Goal: Task Accomplishment & Management: Complete application form

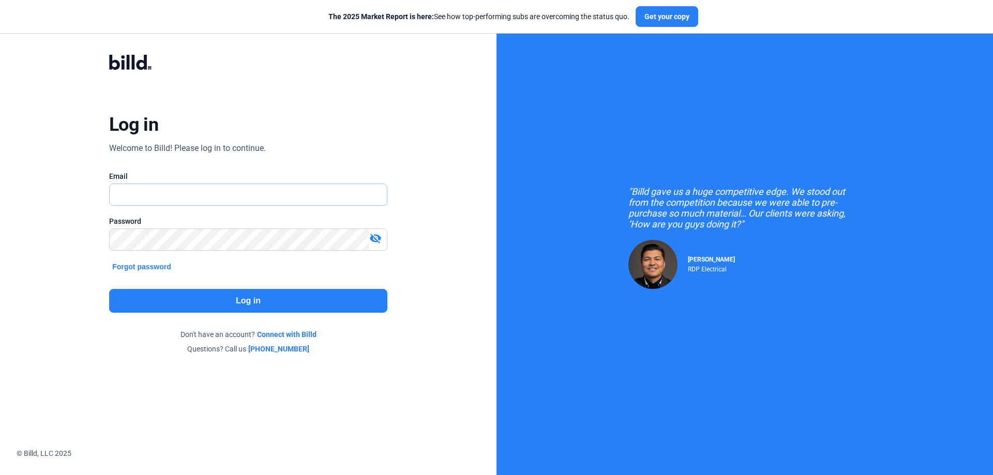
drag, startPoint x: 0, startPoint y: 0, endPoint x: 130, endPoint y: 196, distance: 235.3
click at [130, 196] on input "text" at bounding box center [243, 194] width 266 height 21
click at [160, 192] on input "text" at bounding box center [248, 194] width 277 height 21
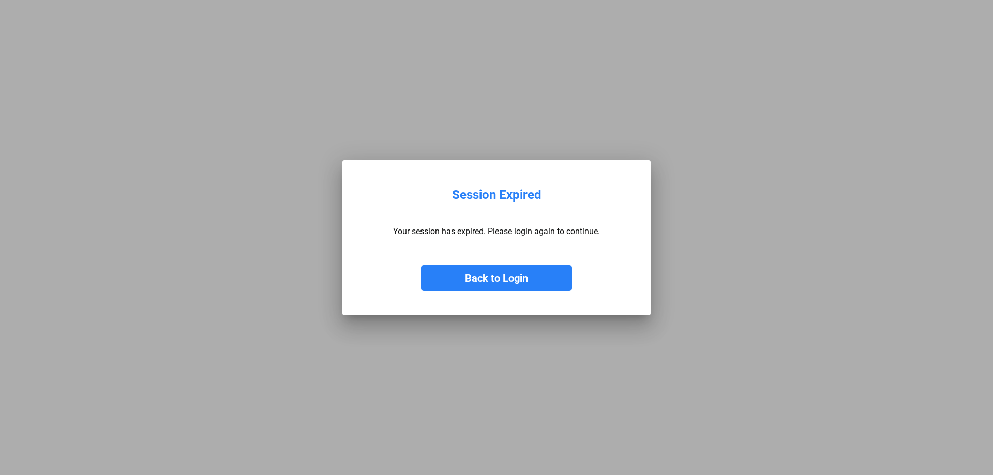
click at [471, 281] on button "Back to Login" at bounding box center [496, 278] width 151 height 26
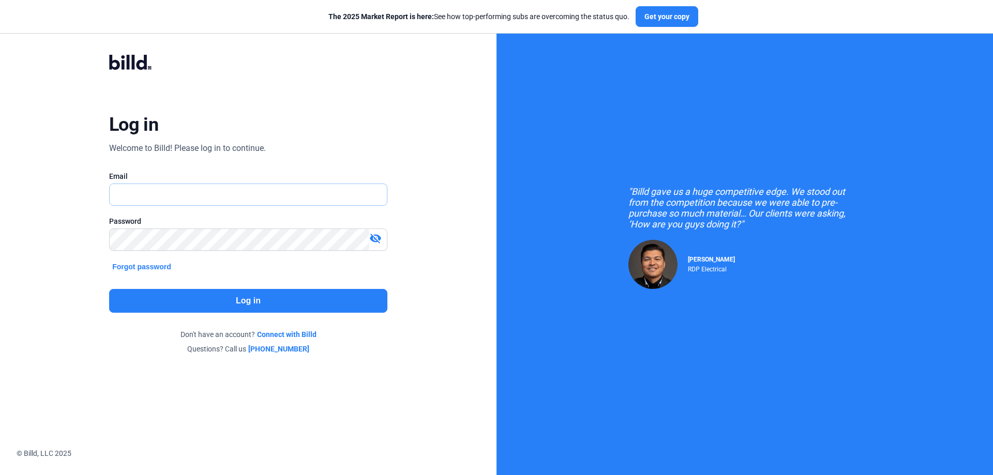
click at [276, 194] on input "text" at bounding box center [243, 194] width 266 height 21
type input "mathew@3gdrywall.com"
click at [371, 237] on mat-icon "visibility_off" at bounding box center [375, 238] width 12 height 12
click at [289, 297] on button "Log in" at bounding box center [248, 301] width 278 height 24
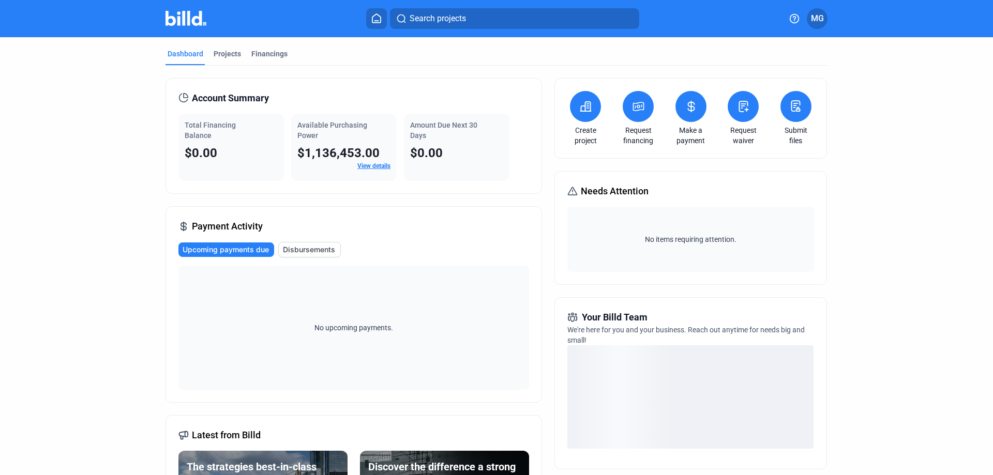
click at [586, 123] on div "Create project" at bounding box center [585, 118] width 36 height 55
click at [582, 116] on button at bounding box center [585, 106] width 31 height 31
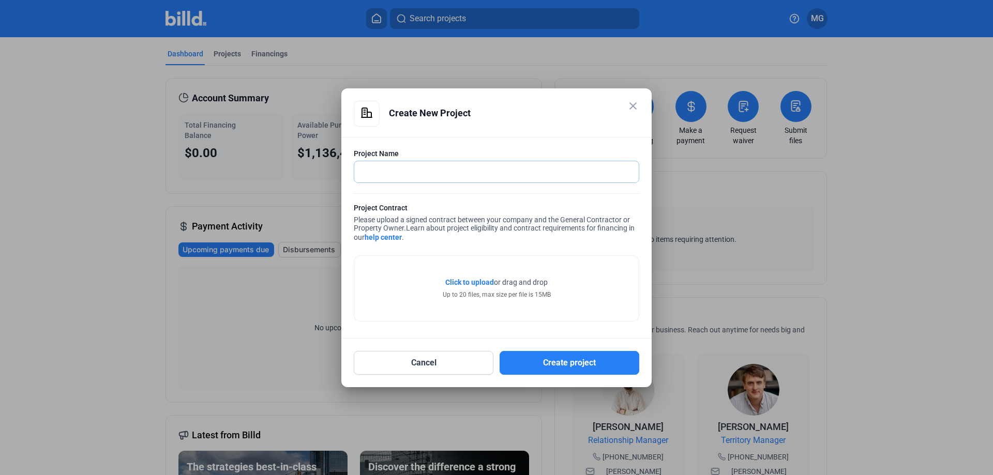
click at [394, 169] on input "text" at bounding box center [490, 171] width 273 height 21
type input "B"
click at [404, 179] on input "text" at bounding box center [490, 171] width 273 height 21
type input "Extra Space"
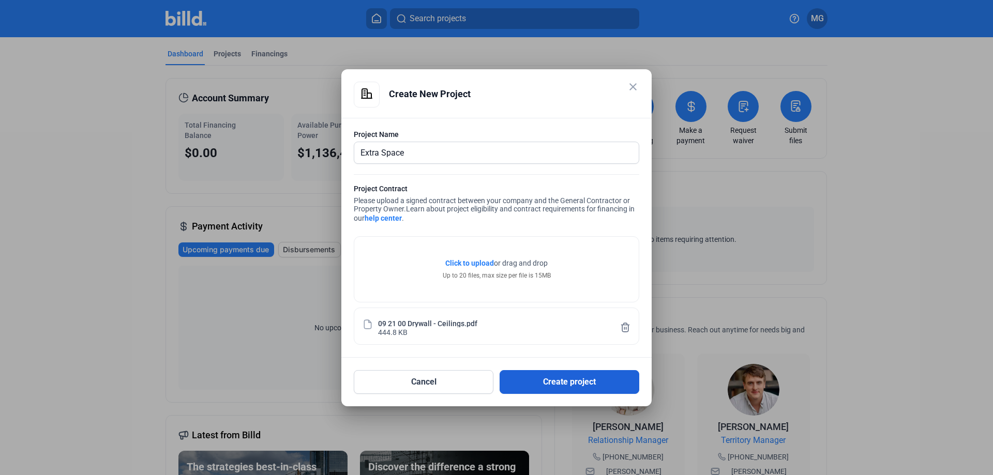
click at [561, 385] on button "Create project" at bounding box center [569, 382] width 140 height 24
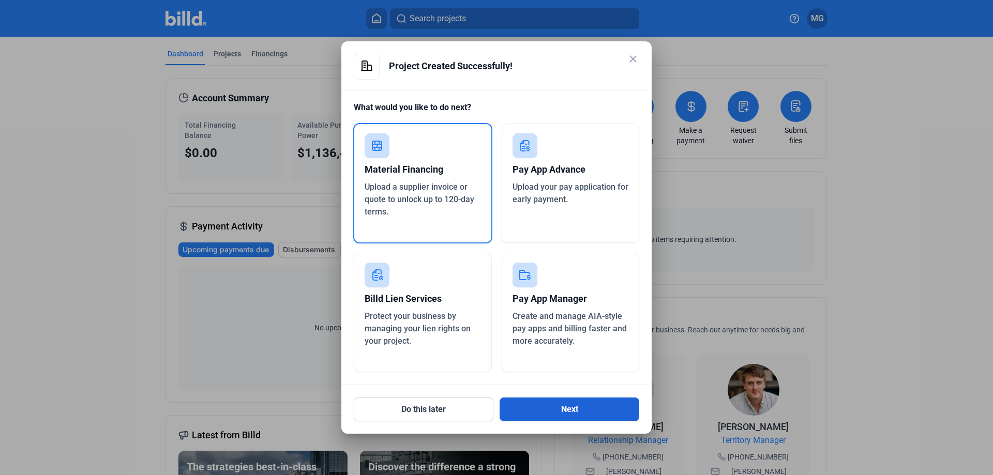
click at [552, 405] on button "Next" at bounding box center [569, 410] width 140 height 24
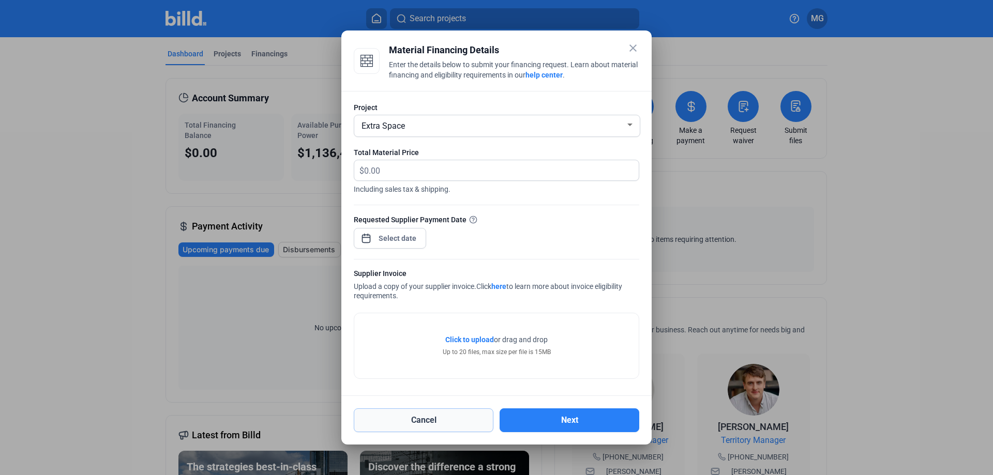
click at [415, 422] on button "Cancel" at bounding box center [424, 420] width 140 height 24
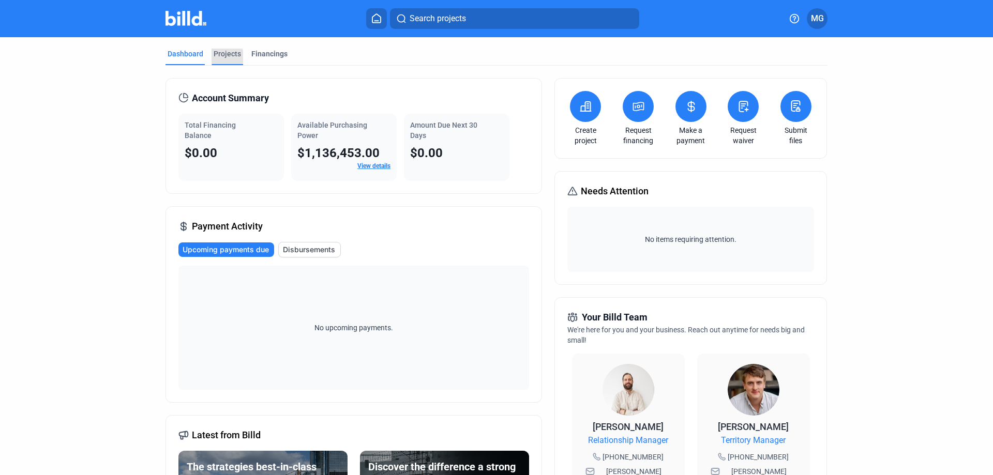
click at [211, 57] on div "Projects" at bounding box center [227, 57] width 32 height 17
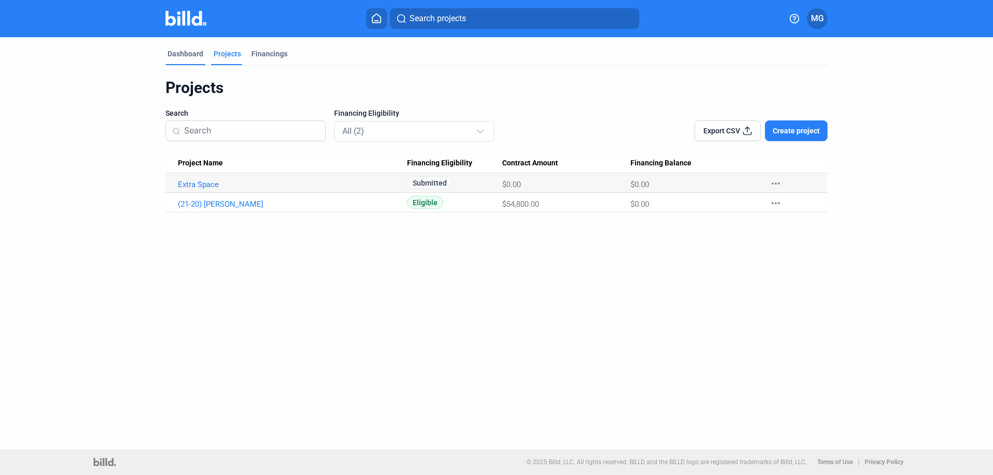
click at [191, 50] on div "Dashboard" at bounding box center [186, 54] width 36 height 10
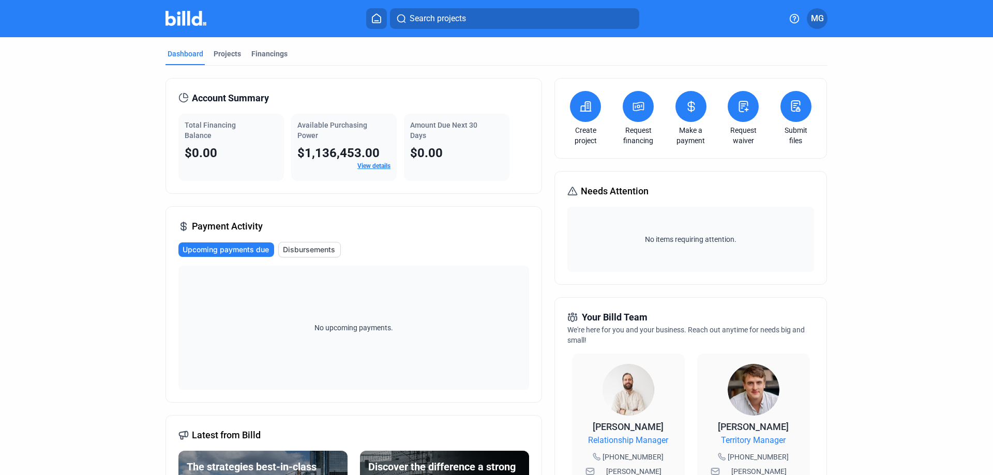
click at [578, 120] on button at bounding box center [585, 106] width 31 height 31
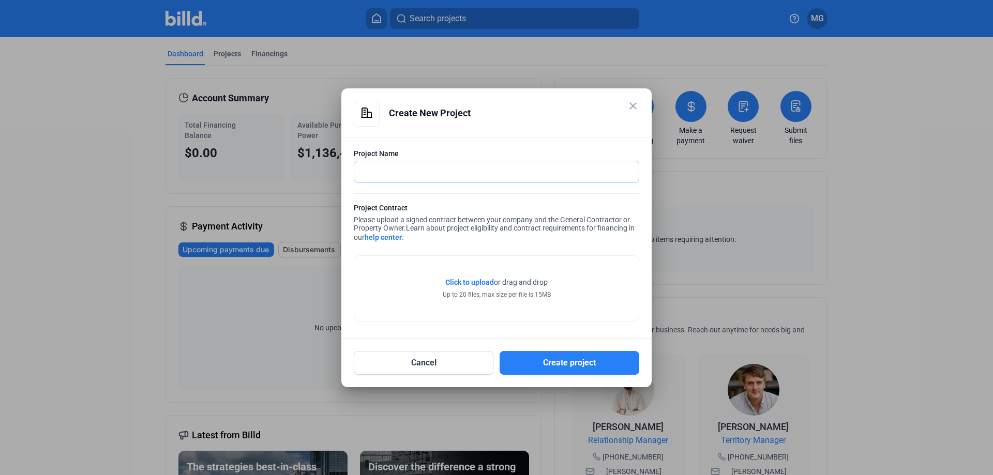
click at [407, 173] on input "text" at bounding box center [490, 171] width 273 height 21
type input "IDI Blue Bonnet"
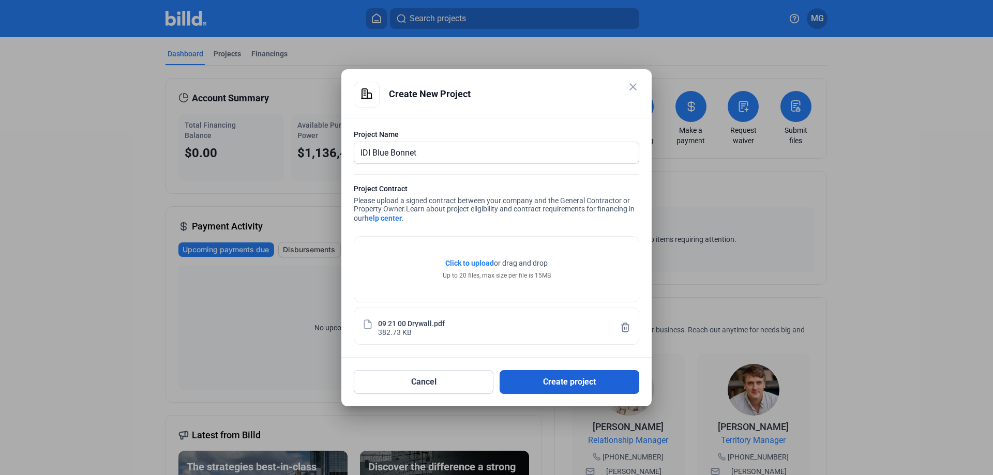
click at [551, 383] on button "Create project" at bounding box center [569, 382] width 140 height 24
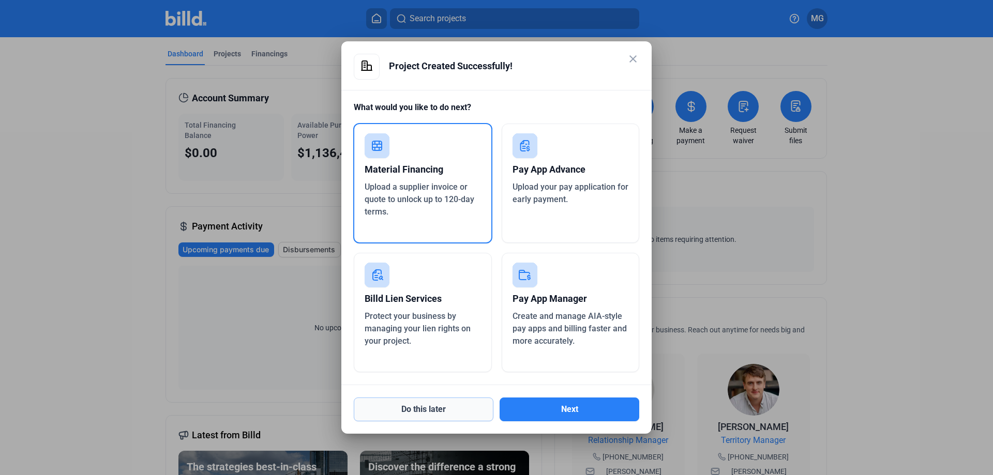
click at [437, 408] on button "Do this later" at bounding box center [424, 410] width 140 height 24
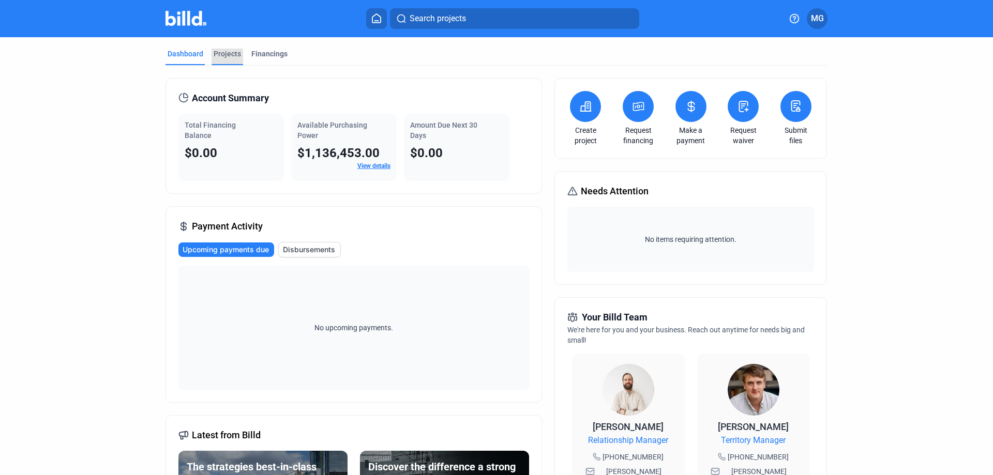
click at [217, 58] on div "Projects" at bounding box center [227, 54] width 27 height 10
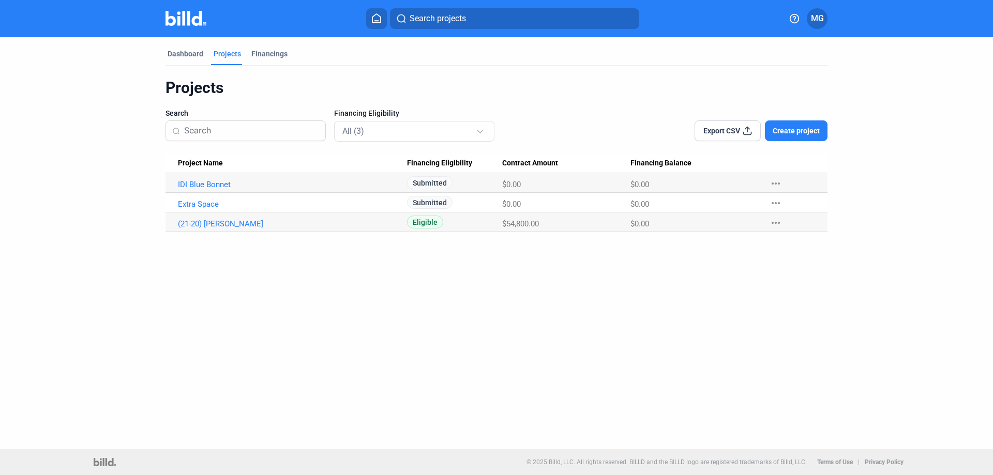
click at [793, 127] on span "Create project" at bounding box center [795, 131] width 47 height 10
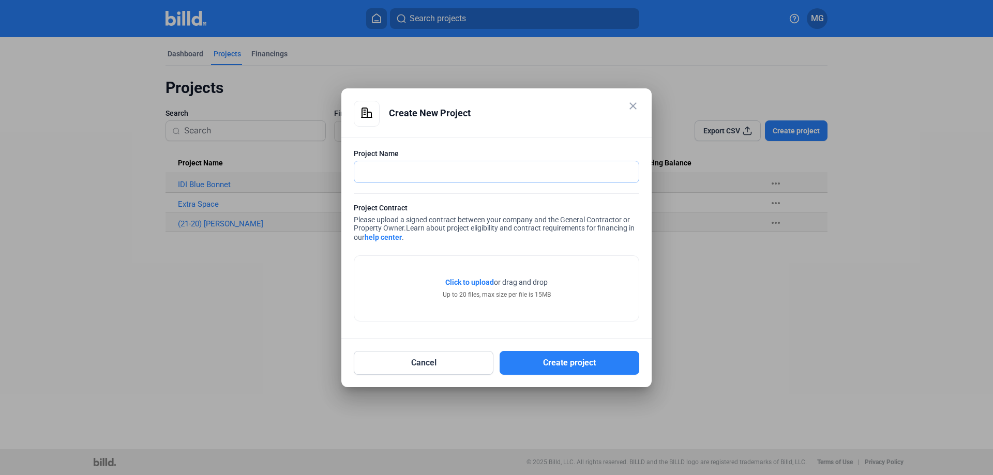
click at [459, 177] on input "text" at bounding box center [496, 171] width 284 height 21
type input "Tito's Handmade Vodka"
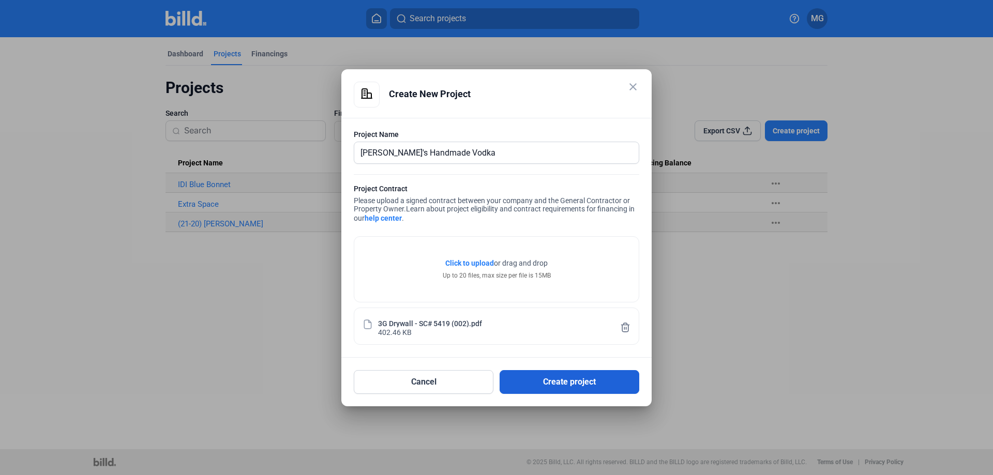
click at [555, 379] on button "Create project" at bounding box center [569, 382] width 140 height 24
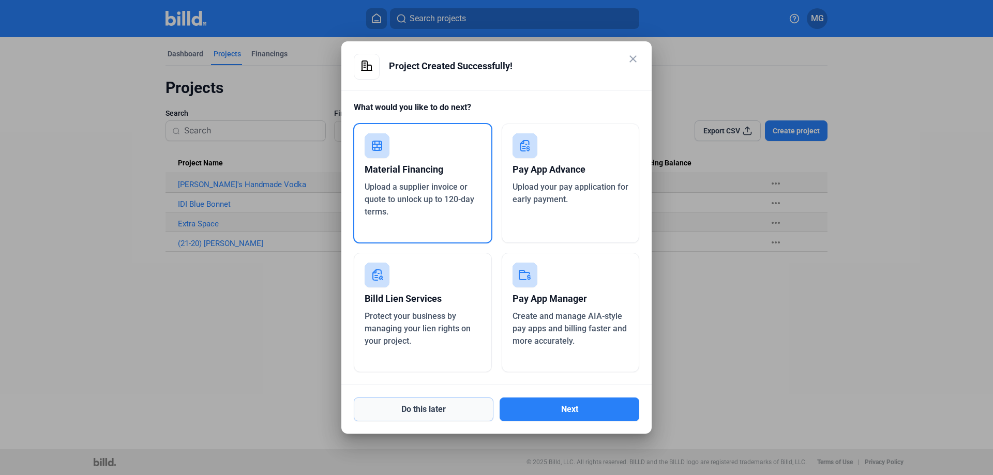
click at [464, 406] on button "Do this later" at bounding box center [424, 410] width 140 height 24
